Goal: Check status: Check status

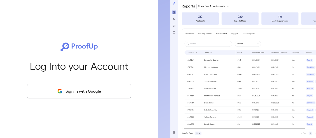
click at [80, 90] on button "Sign in with Google" at bounding box center [79, 91] width 104 height 15
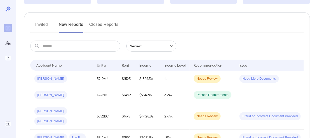
scroll to position [50, 0]
click at [52, 46] on input "text" at bounding box center [82, 45] width 78 height 11
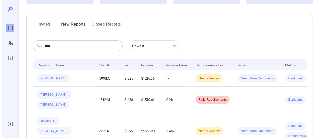
scroll to position [0, 0]
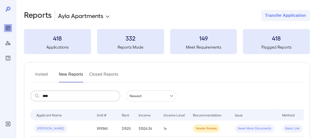
type input "****"
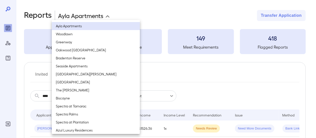
click at [109, 15] on body "**********" at bounding box center [158, 69] width 316 height 138
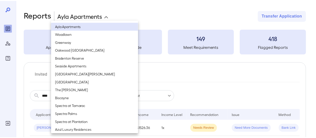
scroll to position [286, 0]
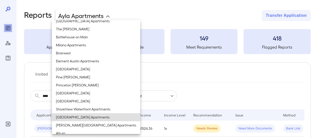
click at [86, 115] on li "[GEOGRAPHIC_DATA] Apartments" at bounding box center [96, 117] width 88 height 8
type input "**********"
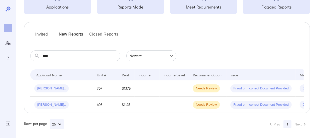
scroll to position [45, 0]
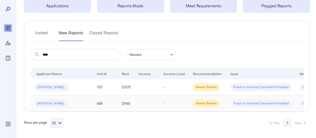
click at [203, 101] on span "Needs Review" at bounding box center [206, 103] width 27 height 5
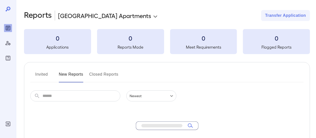
scroll to position [45, 0]
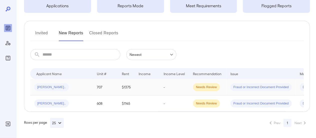
click at [243, 85] on span "Fraud or Incorrect Document Provided" at bounding box center [261, 87] width 61 height 5
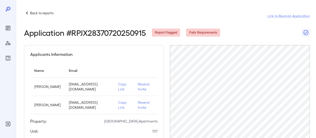
click at [151, 27] on header "Back to reports Link to Resman Application Application # RPJX28370720250915 Rep…" at bounding box center [167, 23] width 286 height 27
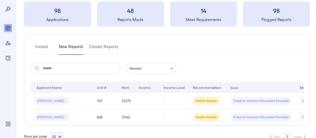
scroll to position [45, 0]
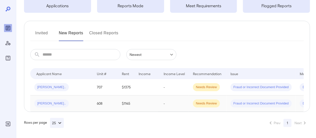
click at [137, 102] on td at bounding box center [147, 103] width 25 height 16
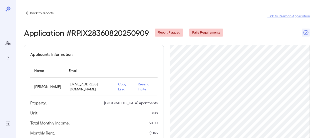
click at [123, 88] on p "Copy Link" at bounding box center [124, 87] width 12 height 10
click at [120, 87] on p "Copy Link" at bounding box center [124, 87] width 12 height 10
